Goal: Task Accomplishment & Management: Use online tool/utility

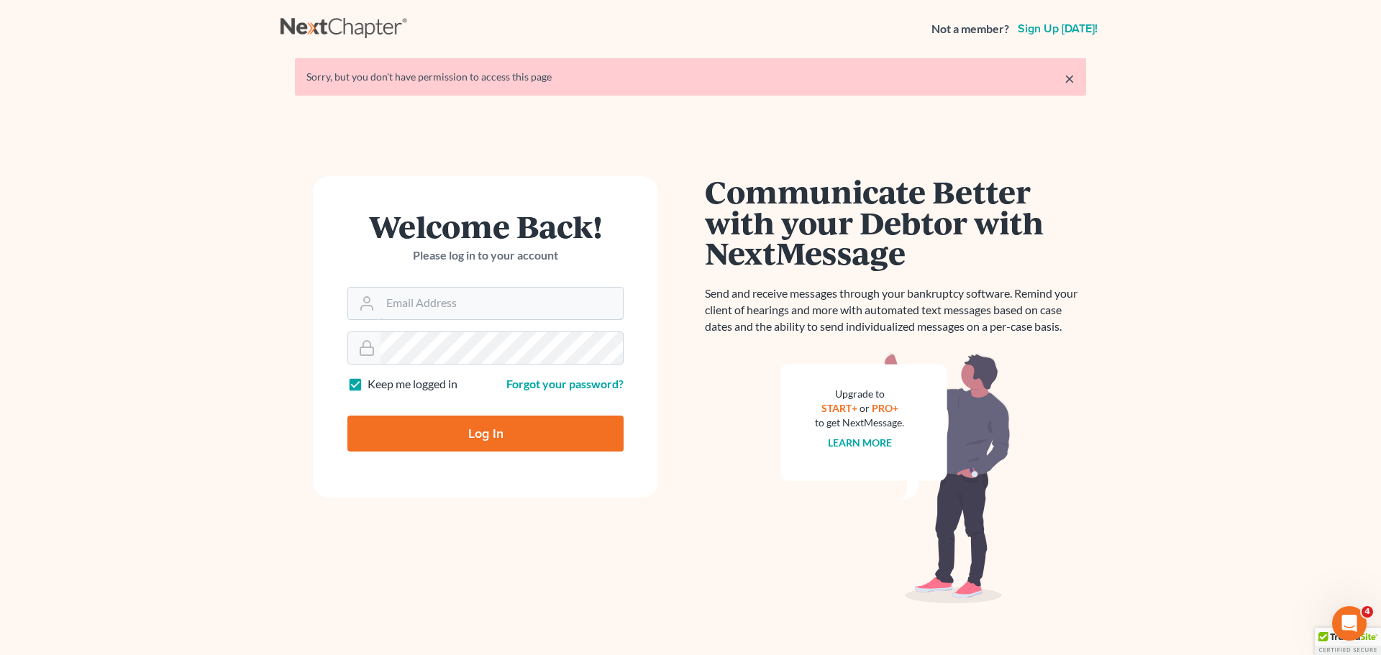
type input "[PERSON_NAME][EMAIL_ADDRESS][DOMAIN_NAME]"
click at [427, 435] on input "Log In" at bounding box center [485, 434] width 276 height 36
type input "Thinking..."
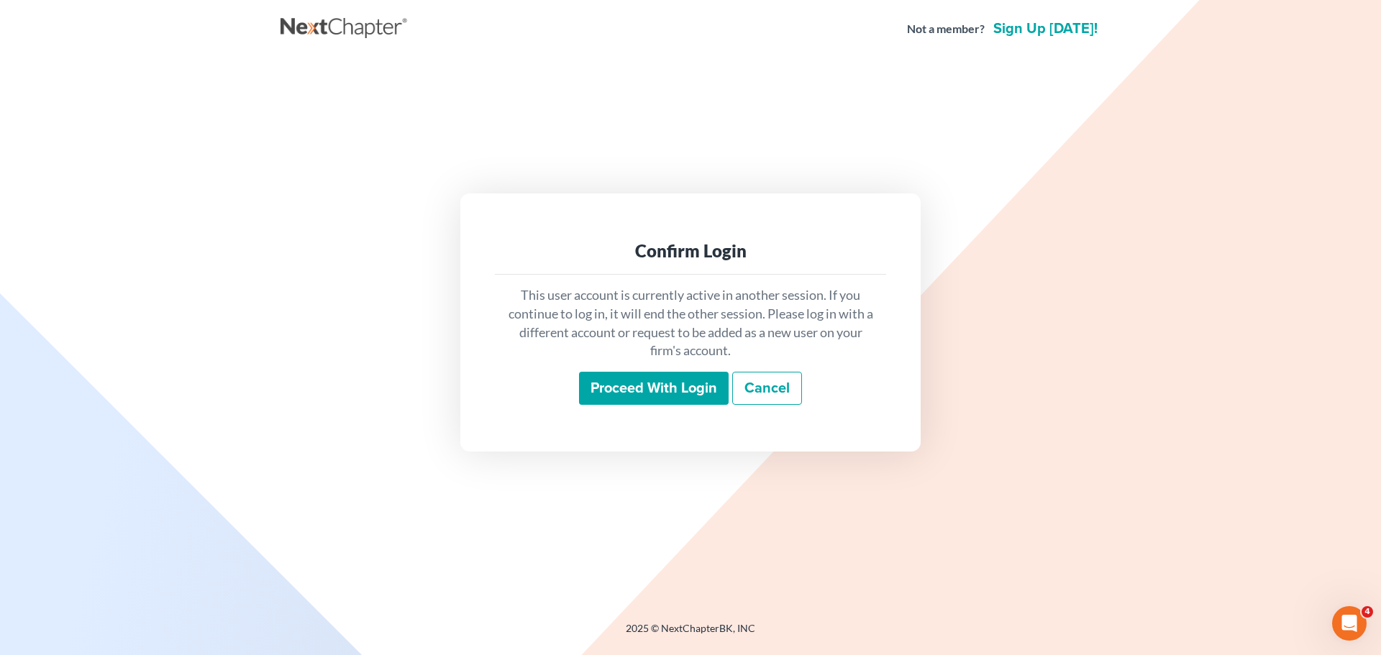
click at [627, 393] on input "Proceed with login" at bounding box center [654, 388] width 150 height 33
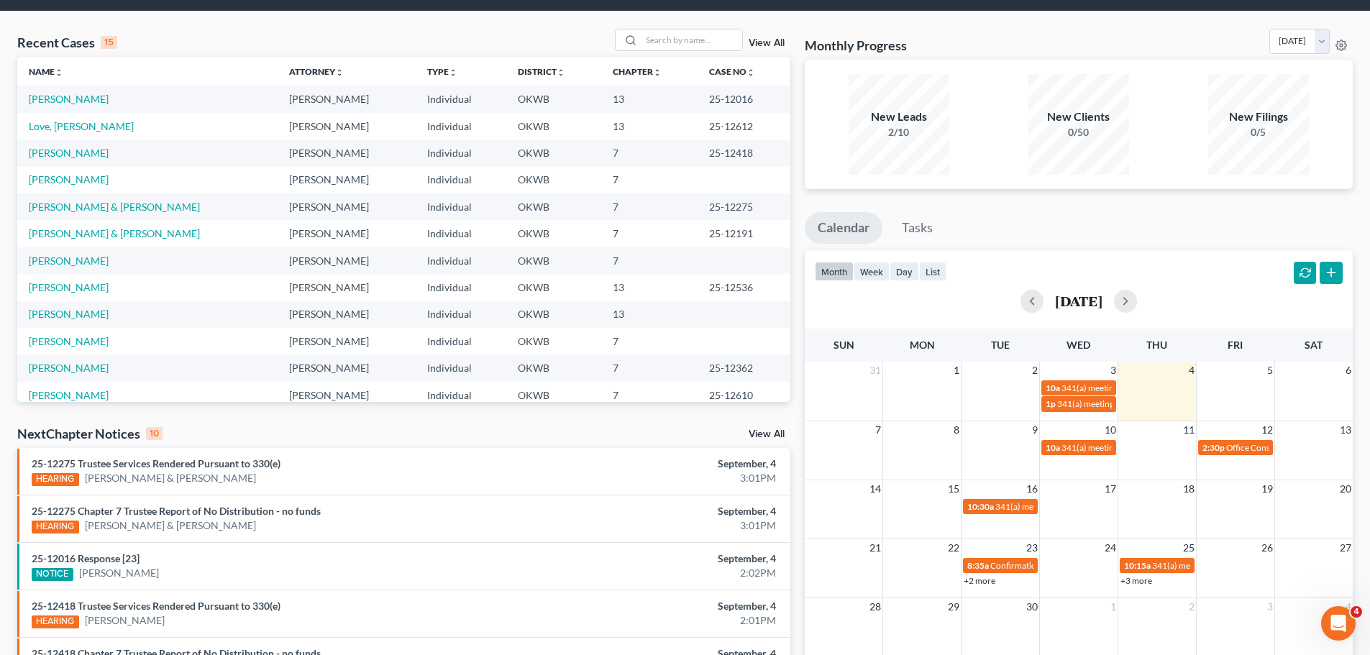
scroll to position [72, 0]
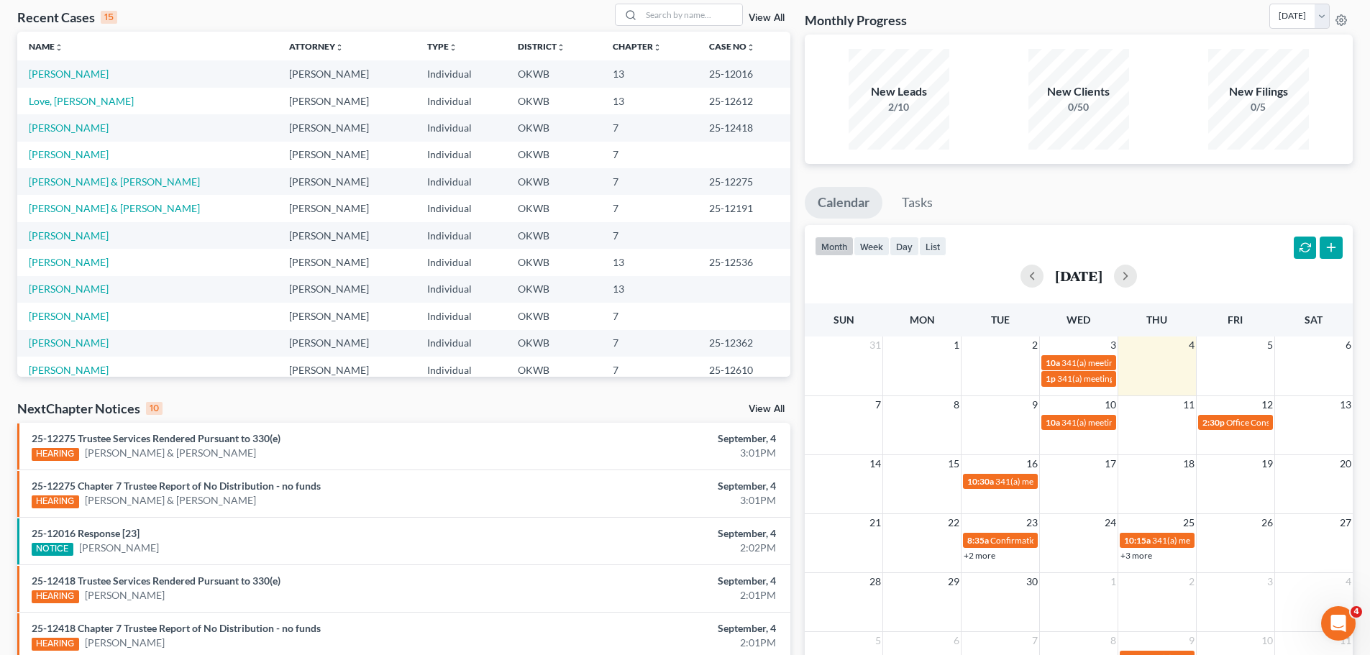
click at [971, 557] on link "+2 more" at bounding box center [980, 555] width 32 height 11
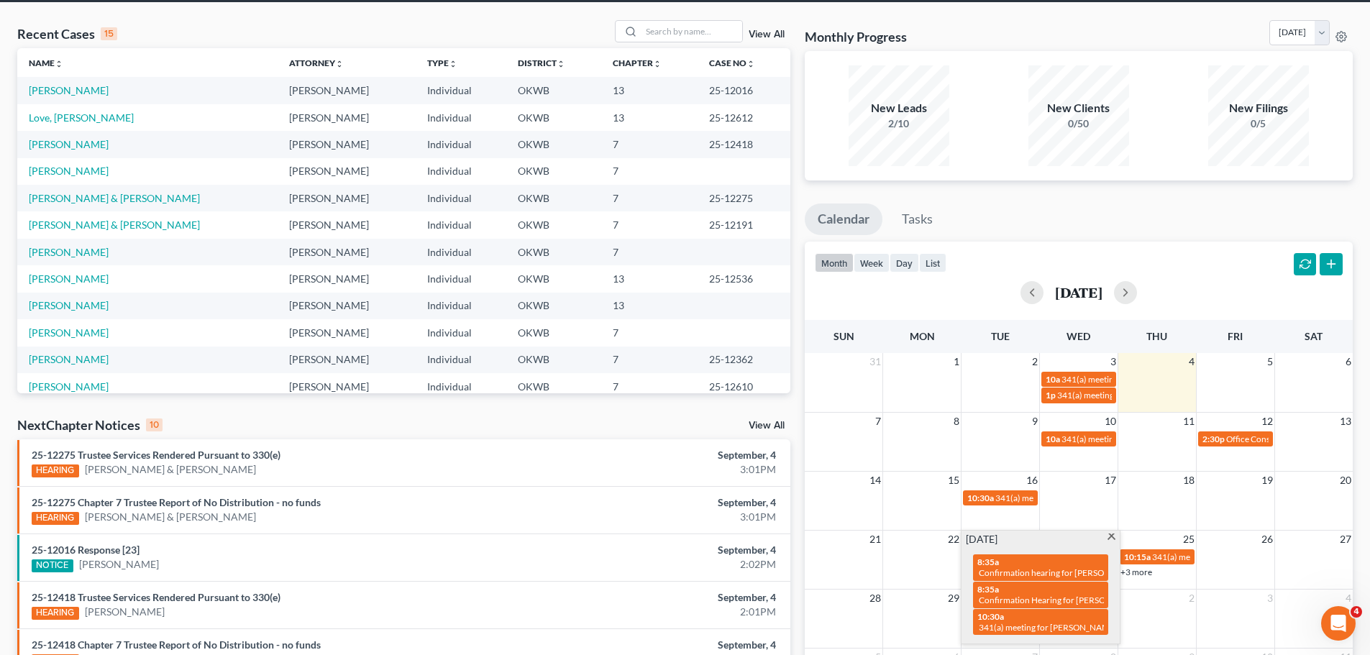
scroll to position [0, 0]
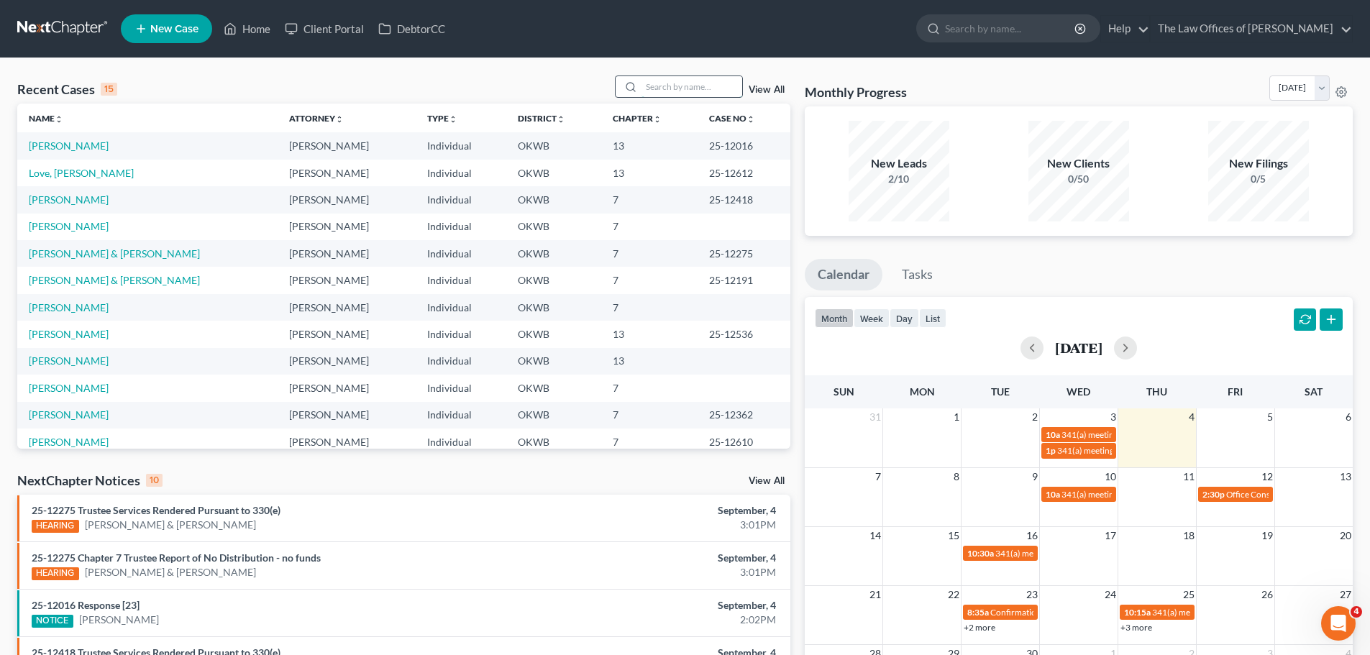
click at [658, 87] on input "search" at bounding box center [692, 86] width 101 height 21
type input "harris"
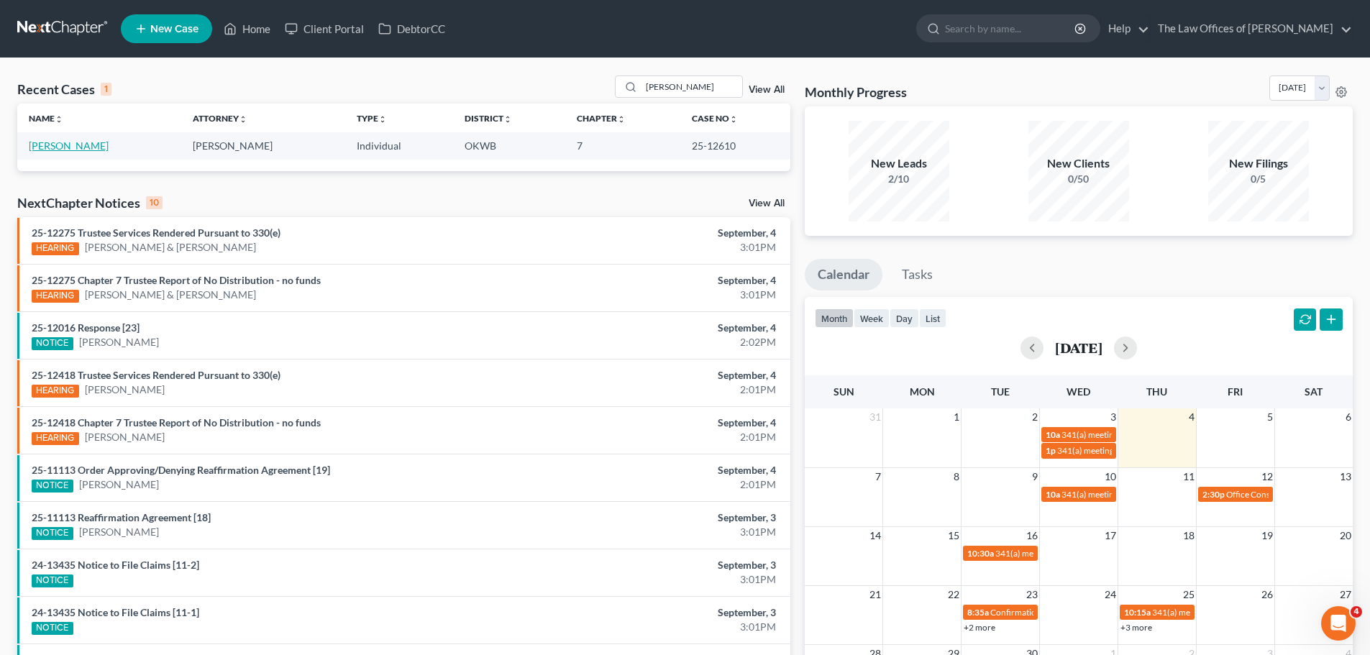
click at [66, 140] on link "Harris, Curtis" at bounding box center [69, 146] width 80 height 12
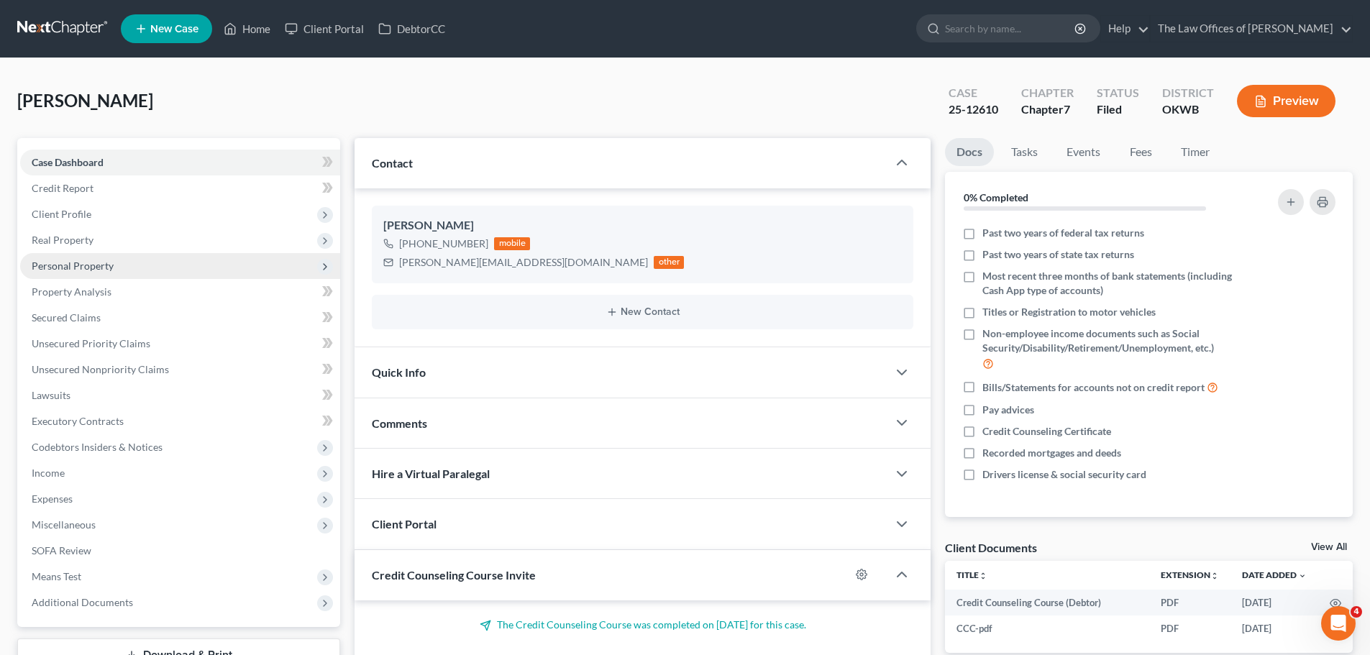
click at [100, 273] on span "Personal Property" at bounding box center [180, 266] width 320 height 26
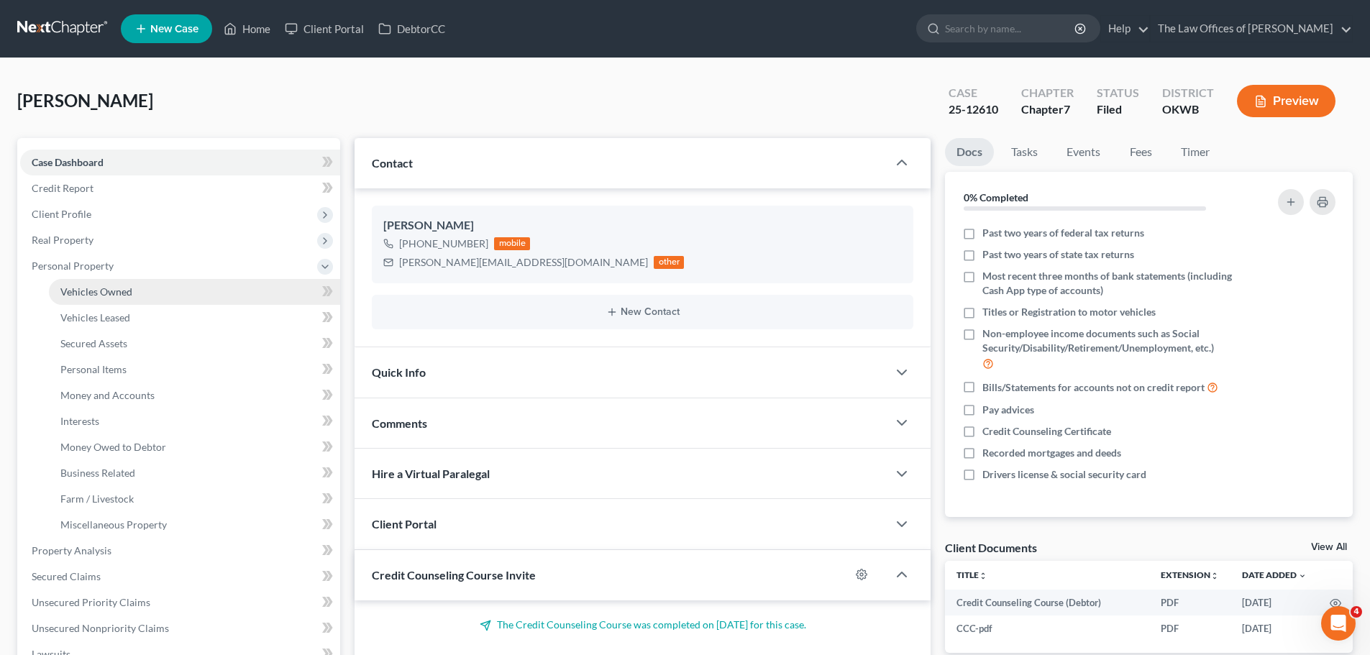
click at [111, 294] on span "Vehicles Owned" at bounding box center [96, 292] width 72 height 12
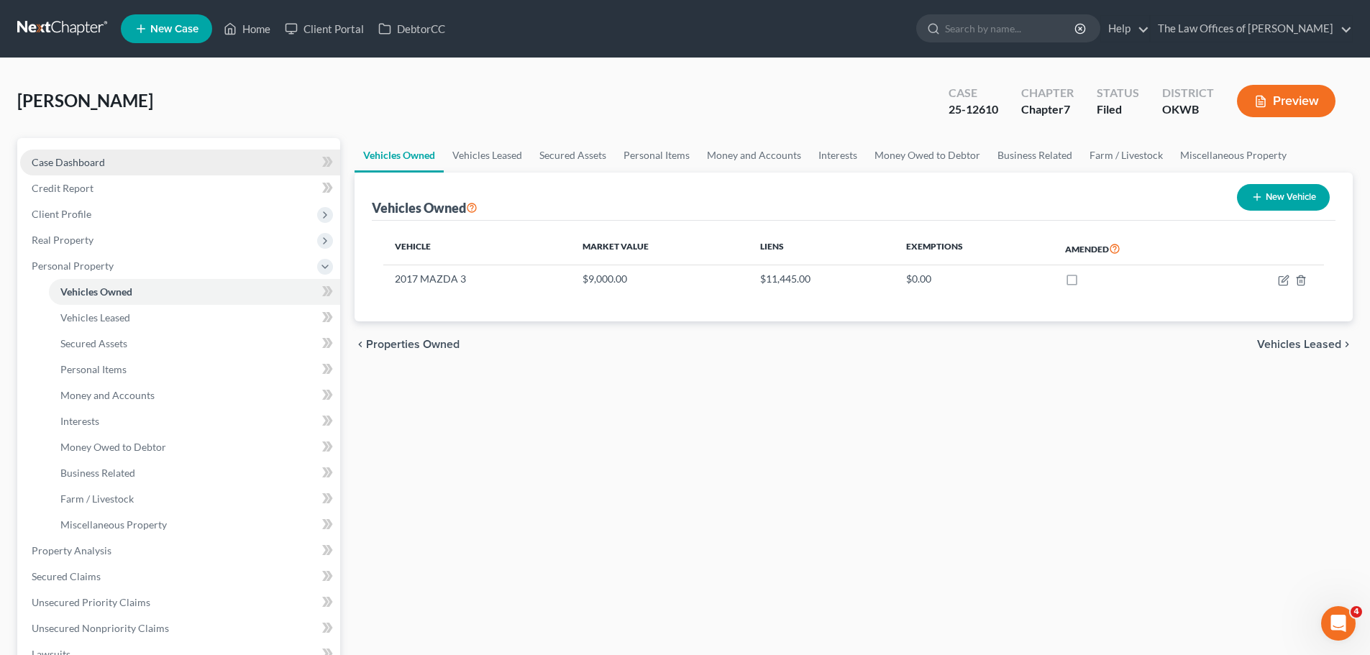
click at [40, 161] on span "Case Dashboard" at bounding box center [68, 162] width 73 height 12
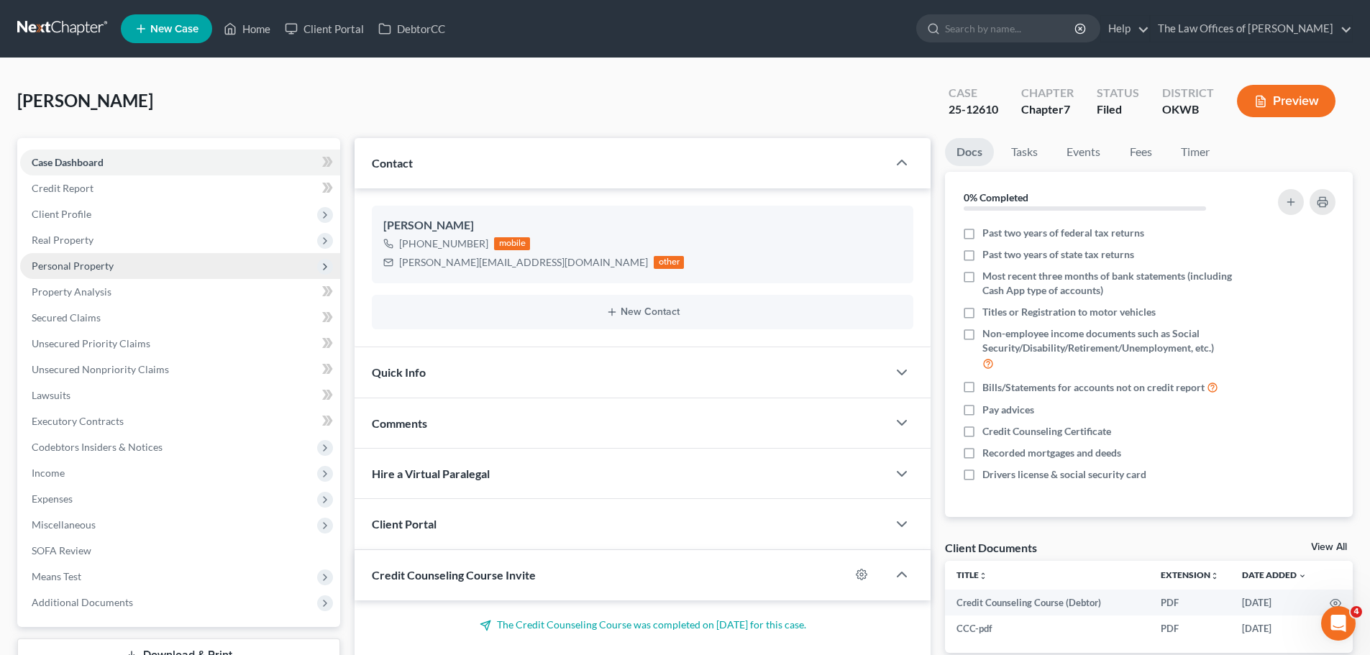
click at [98, 263] on span "Personal Property" at bounding box center [73, 266] width 82 height 12
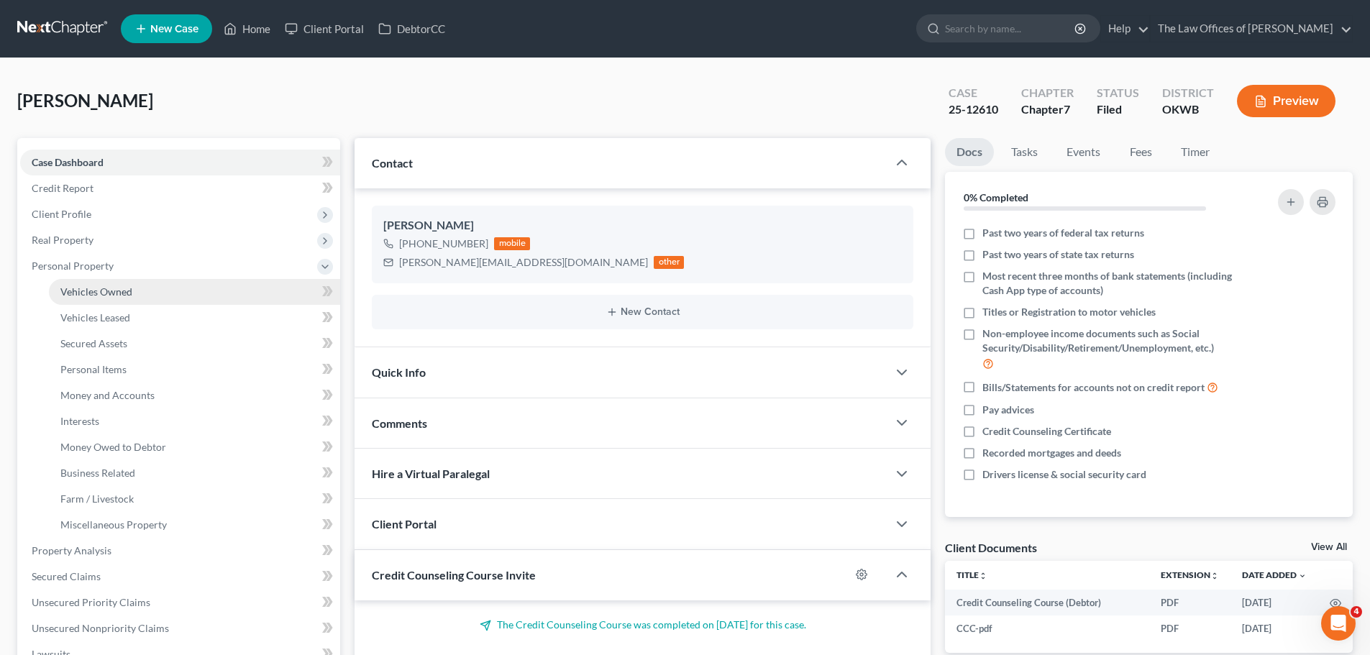
click at [140, 293] on link "Vehicles Owned" at bounding box center [194, 292] width 291 height 26
